Goal: Check status

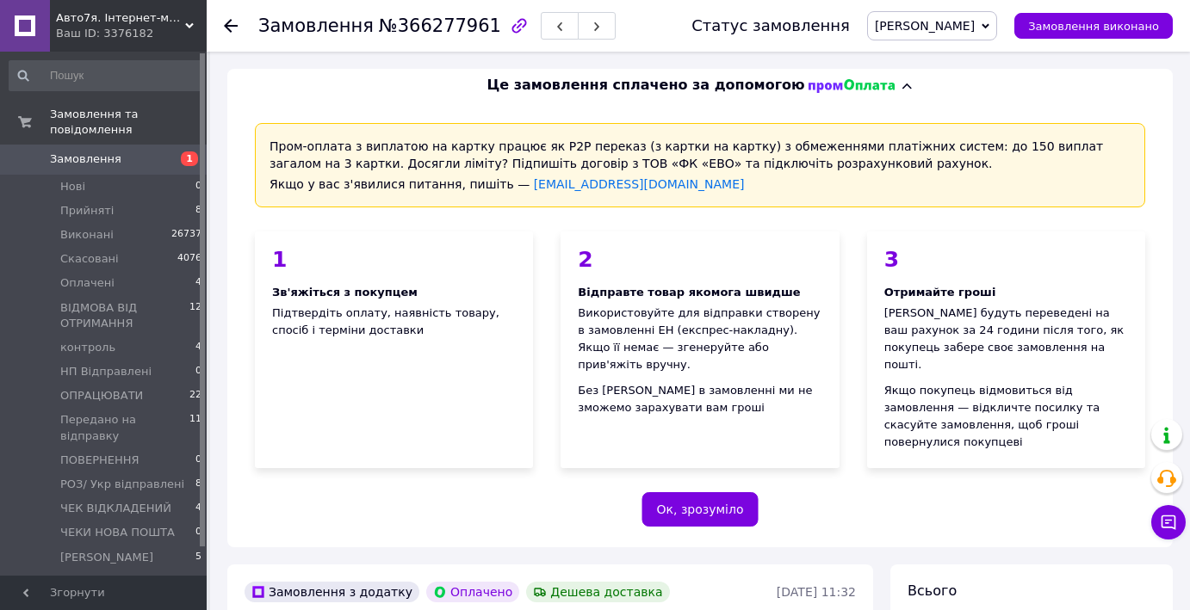
scroll to position [689, 0]
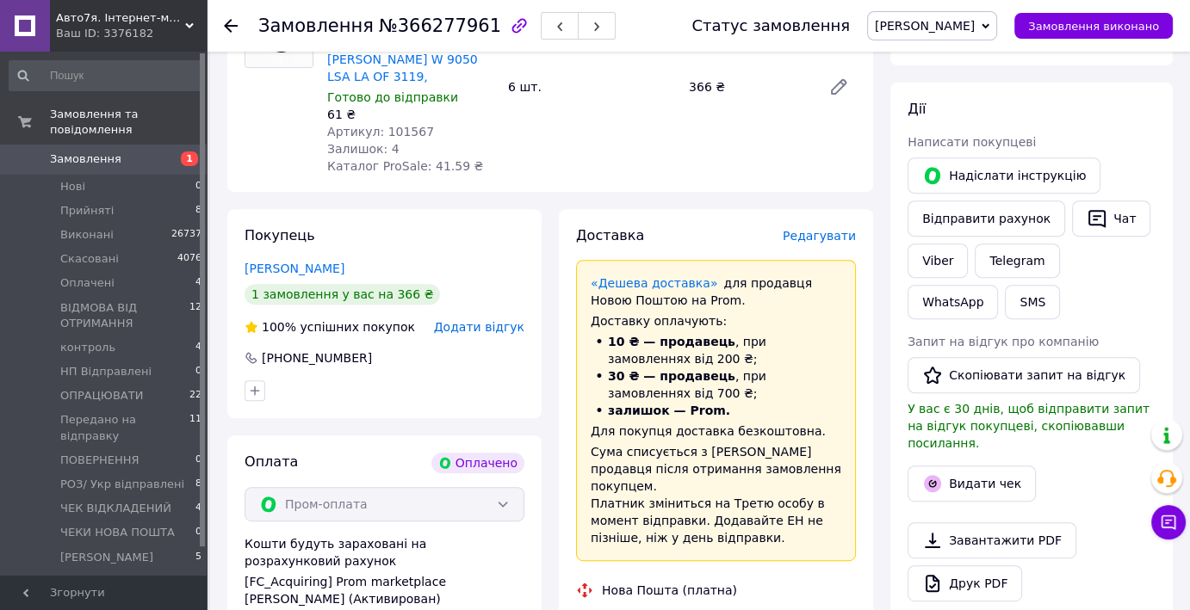
click at [88, 17] on span "Авто7я. Інтернет-магазин автотоварів [DOMAIN_NAME]" at bounding box center [120, 17] width 129 height 15
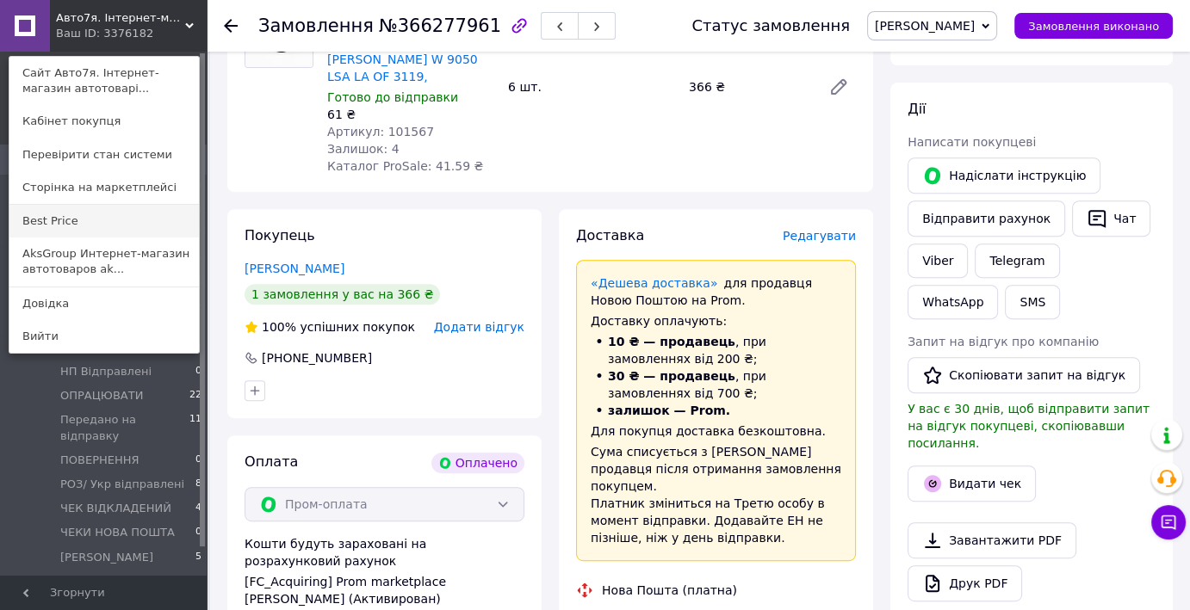
click at [53, 221] on link "Best Price" at bounding box center [103, 221] width 189 height 33
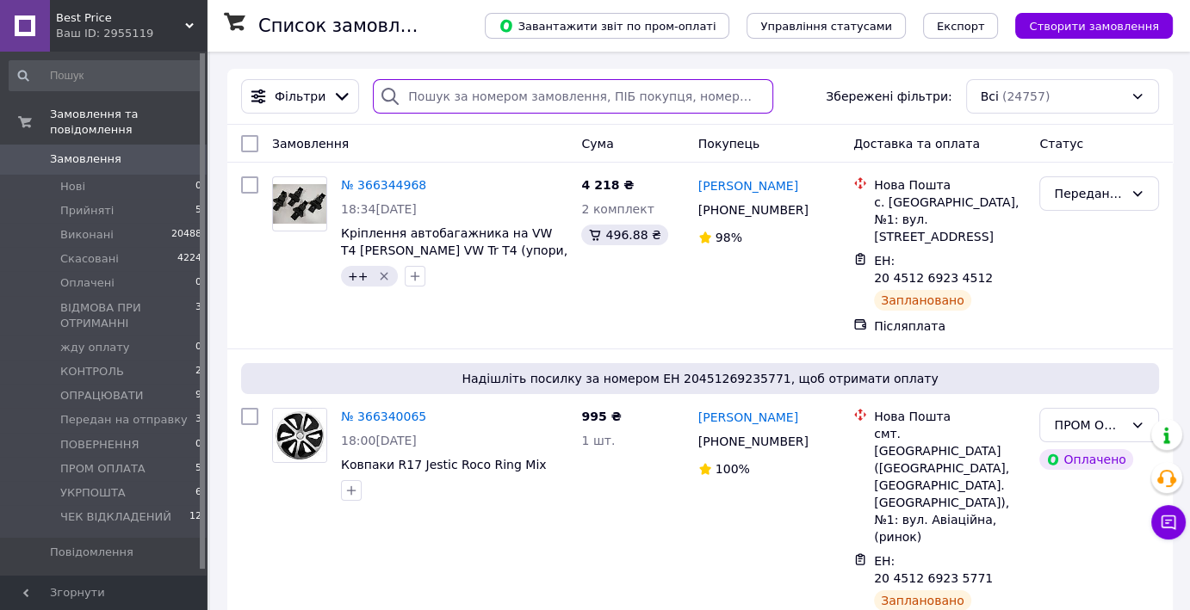
click at [463, 90] on input "search" at bounding box center [573, 96] width 400 height 34
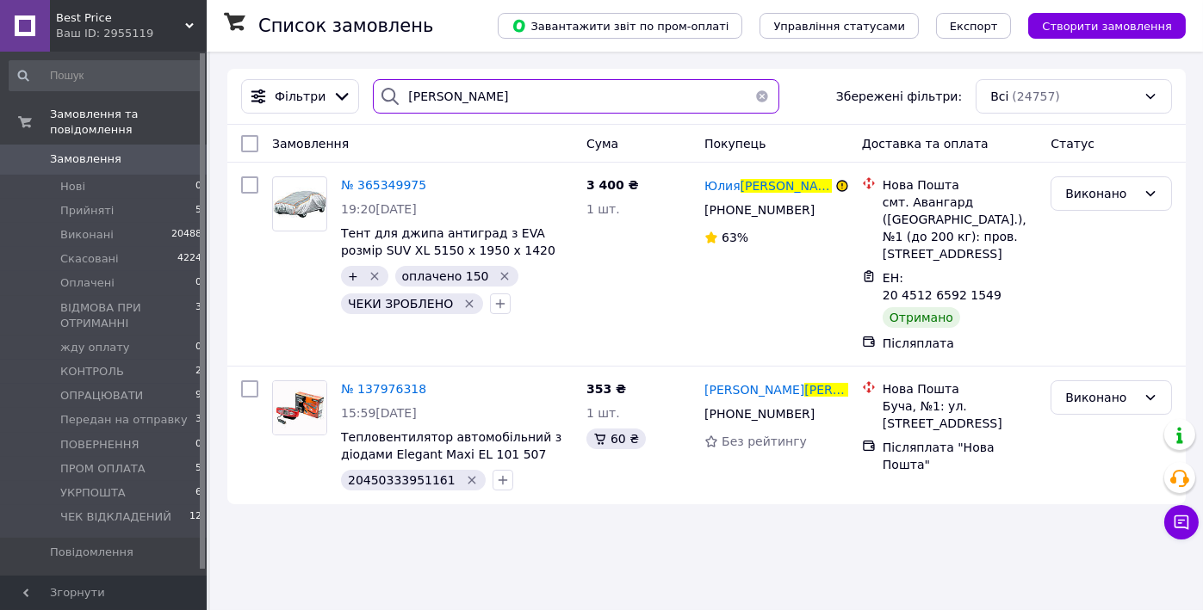
type input "[PERSON_NAME]"
